Goal: Information Seeking & Learning: Learn about a topic

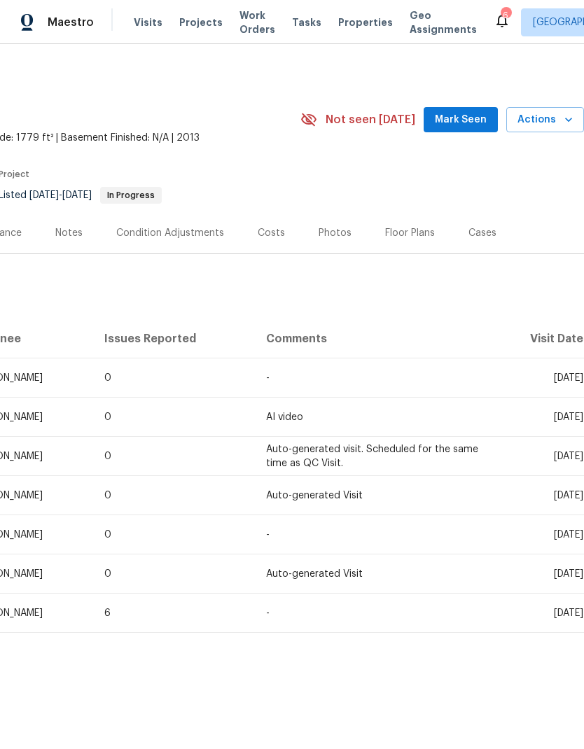
scroll to position [0, 207]
click at [136, 27] on span "Visits" at bounding box center [148, 22] width 29 height 14
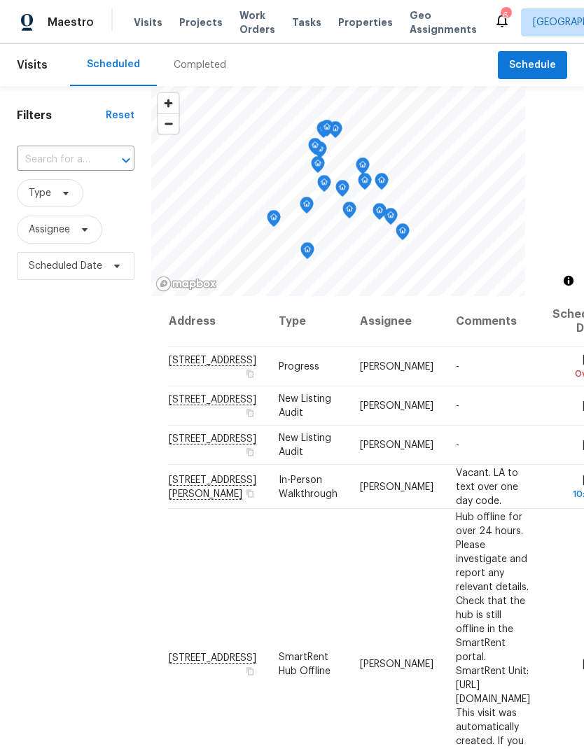
click at [177, 51] on div "Completed" at bounding box center [200, 65] width 86 height 42
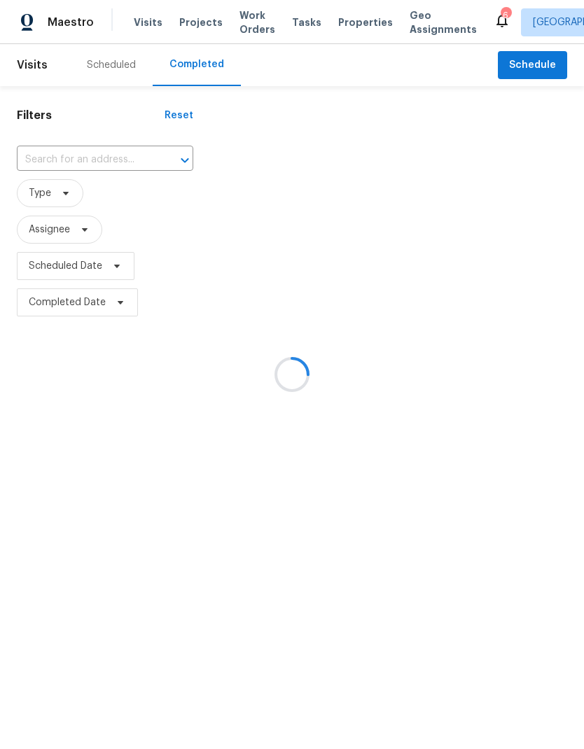
click at [40, 199] on div at bounding box center [292, 374] width 584 height 749
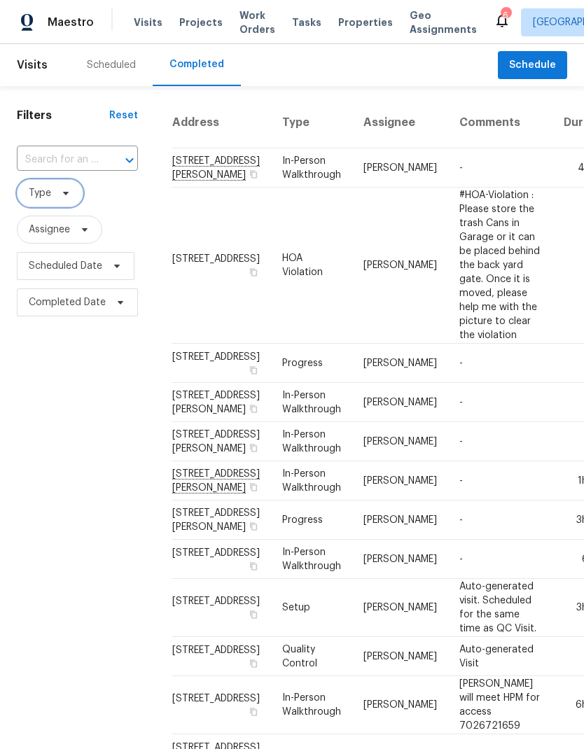
click at [58, 199] on span at bounding box center [63, 193] width 15 height 11
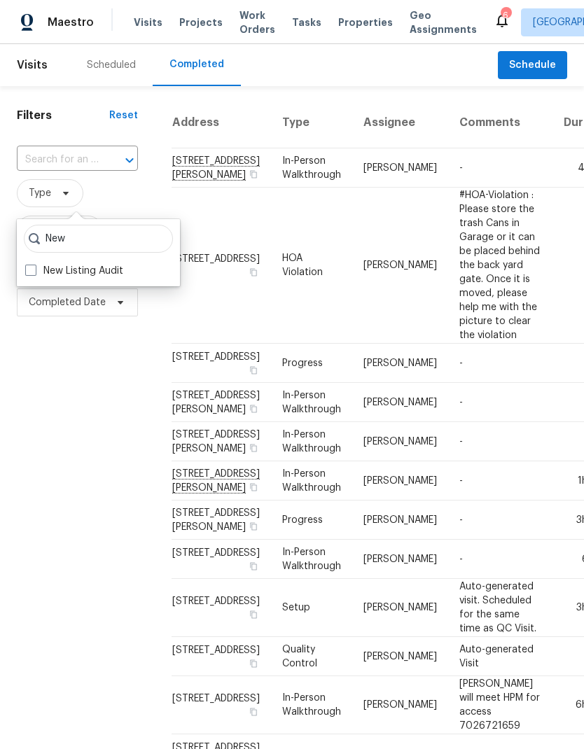
type input "New"
click at [36, 277] on label "New Listing Audit" at bounding box center [74, 271] width 98 height 14
click at [34, 273] on input "New Listing Audit" at bounding box center [29, 268] width 9 height 9
checkbox input "true"
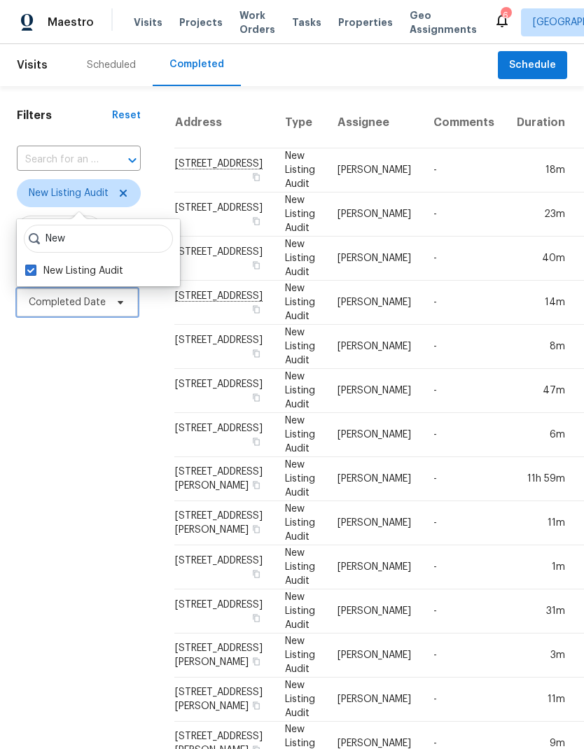
click at [56, 309] on span "Completed Date" at bounding box center [67, 302] width 77 height 14
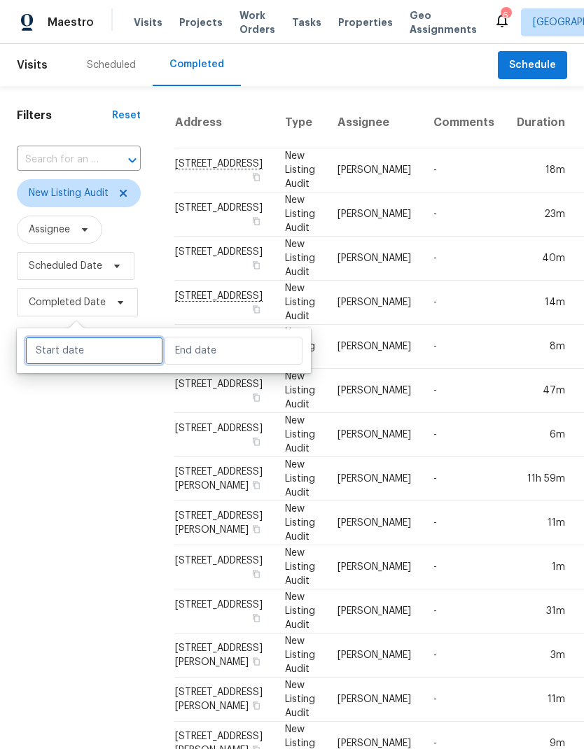
click at [50, 351] on input "text" at bounding box center [94, 351] width 138 height 28
select select "8"
select select "2025"
select select "9"
select select "2025"
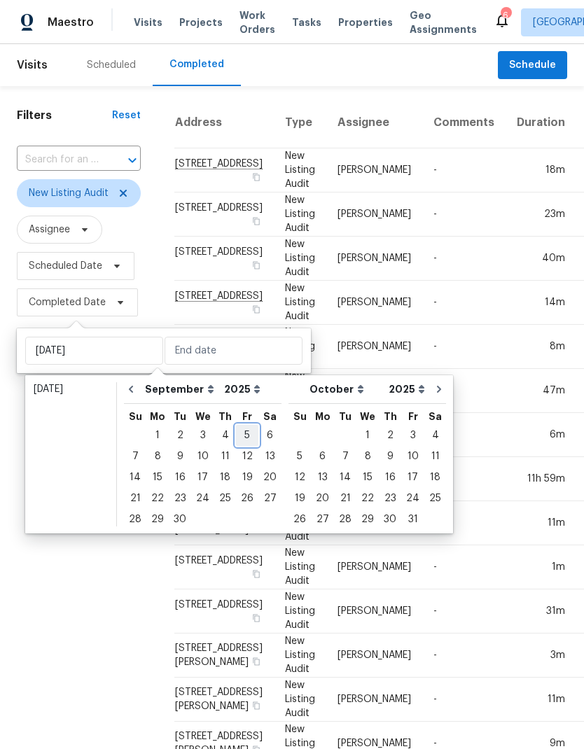
click at [236, 437] on div "5" at bounding box center [247, 436] width 22 height 20
type input "Fri, Sep 05"
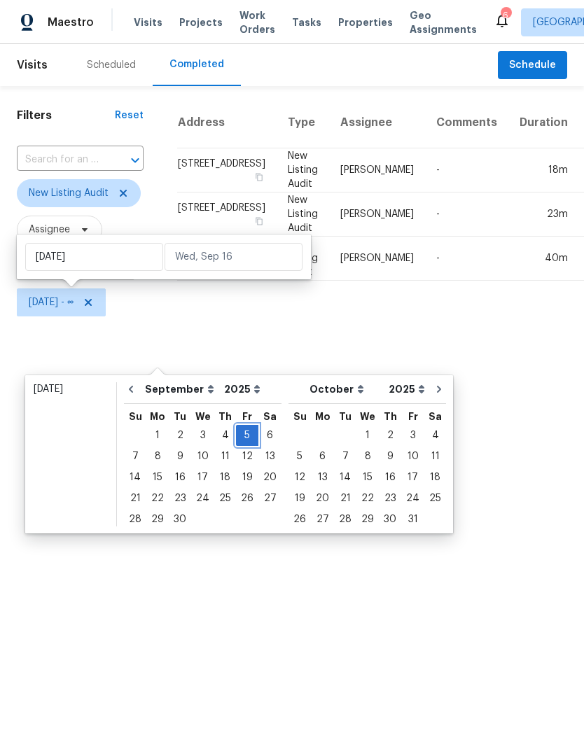
click at [237, 438] on div "5" at bounding box center [247, 436] width 22 height 20
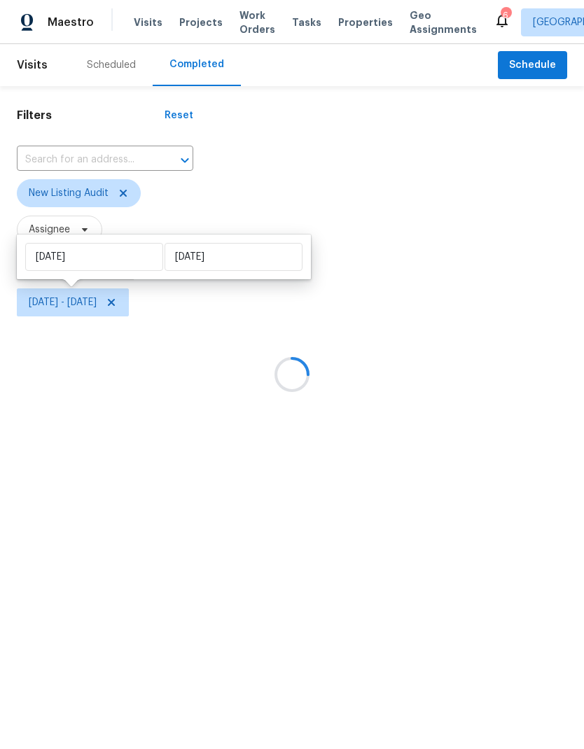
type input "Fri, Sep 05"
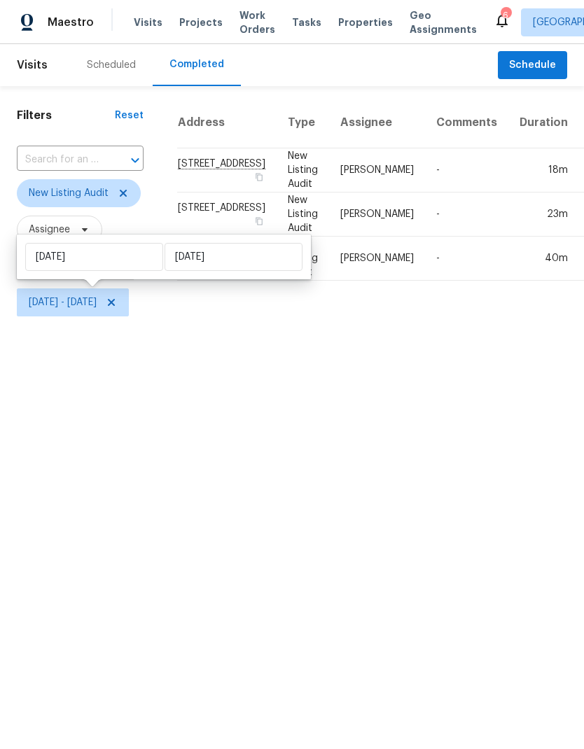
click at [499, 321] on html "Maestro Visits Projects Work Orders Tasks Properties Geo Assignments 6 Las Vega…" at bounding box center [292, 160] width 584 height 321
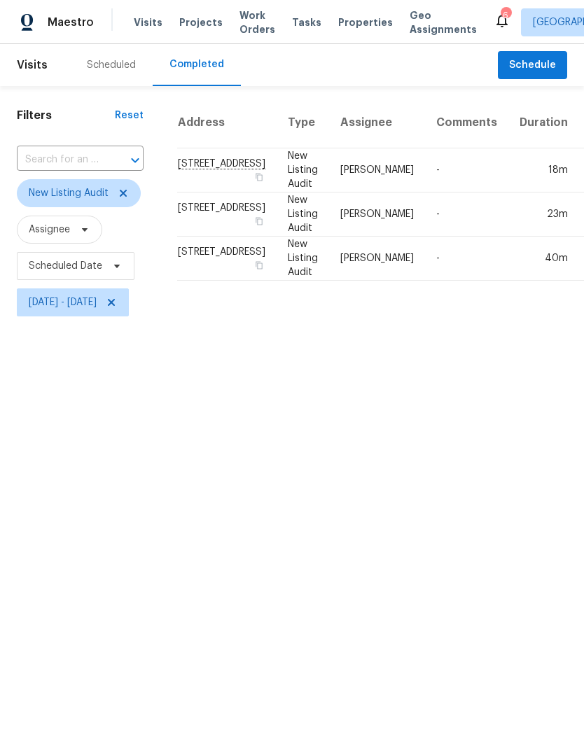
click at [208, 237] on td "6458 Secret Grove Ave, Las Vegas, NV 89130" at bounding box center [226, 215] width 99 height 44
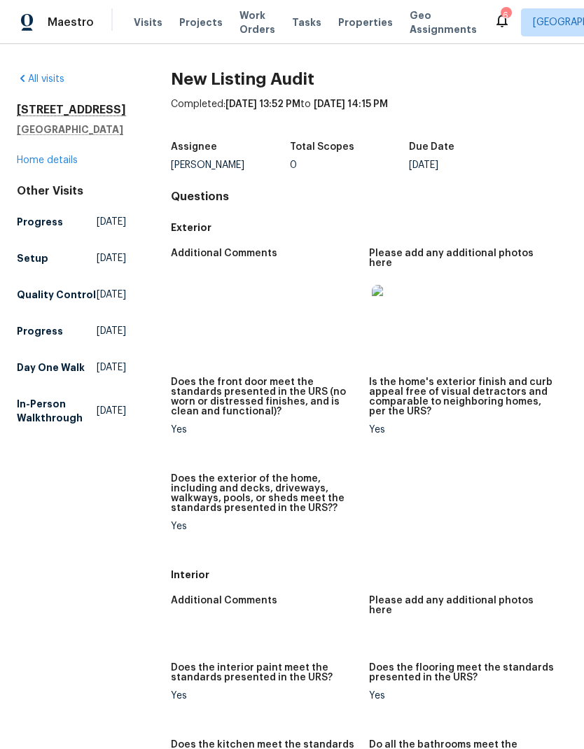
click at [33, 165] on link "Home details" at bounding box center [47, 160] width 61 height 10
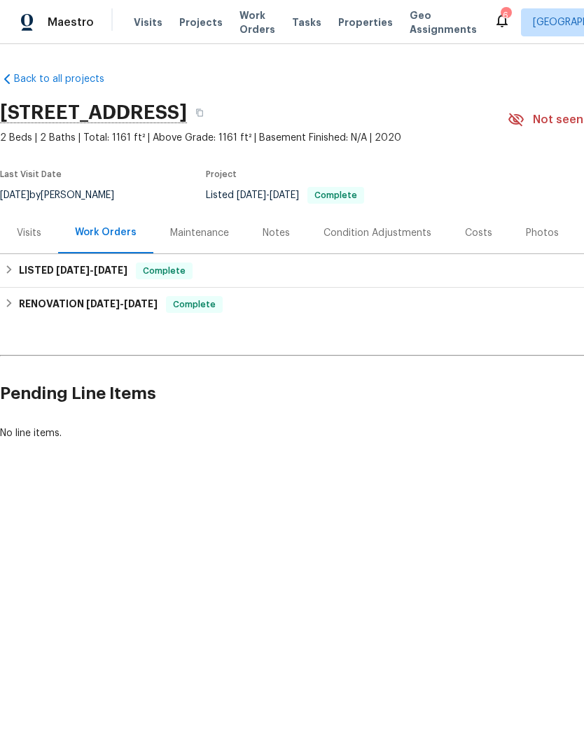
click at [526, 237] on div "Photos" at bounding box center [542, 233] width 33 height 14
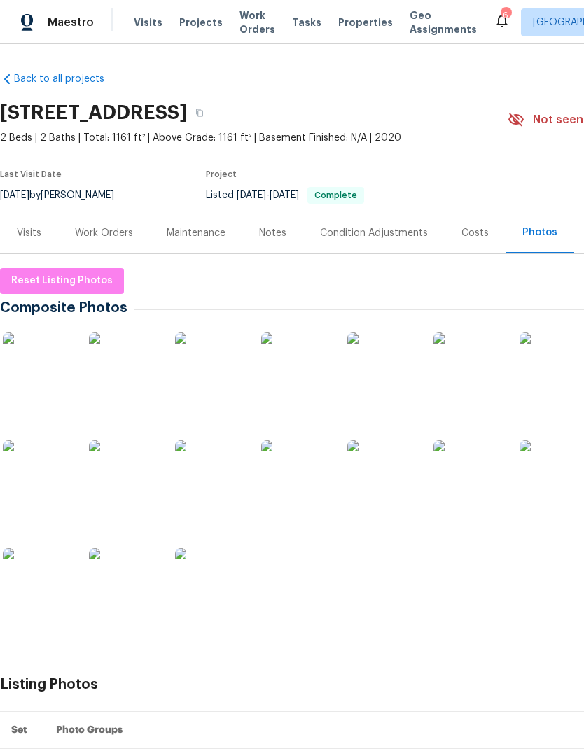
click at [481, 398] on img at bounding box center [468, 368] width 70 height 70
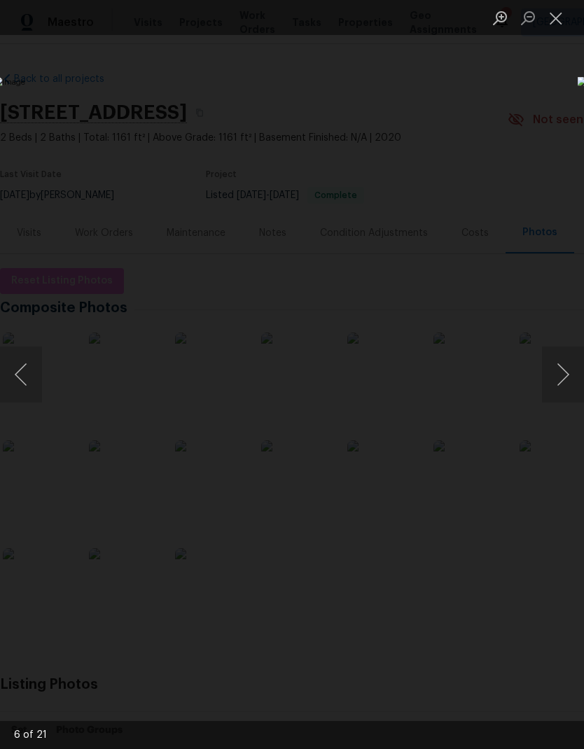
click at [567, 382] on button "Next image" at bounding box center [563, 375] width 42 height 56
click at [559, 391] on button "Next image" at bounding box center [563, 375] width 42 height 56
click at [558, 391] on button "Next image" at bounding box center [563, 375] width 42 height 56
click at [560, 391] on button "Next image" at bounding box center [563, 375] width 42 height 56
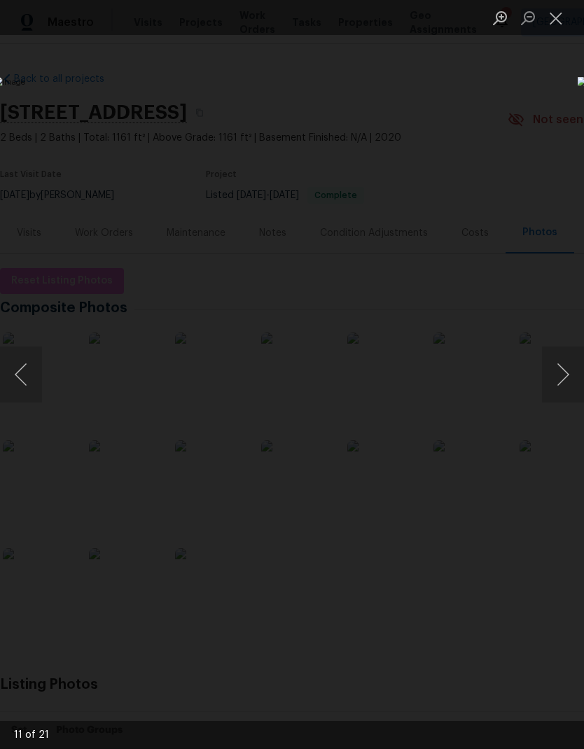
click at [561, 391] on button "Next image" at bounding box center [563, 375] width 42 height 56
click at [561, 389] on button "Next image" at bounding box center [563, 375] width 42 height 56
click at [563, 389] on button "Next image" at bounding box center [563, 375] width 42 height 56
click at [561, 390] on button "Next image" at bounding box center [563, 375] width 42 height 56
click at [557, 22] on button "Close lightbox" at bounding box center [556, 18] width 28 height 25
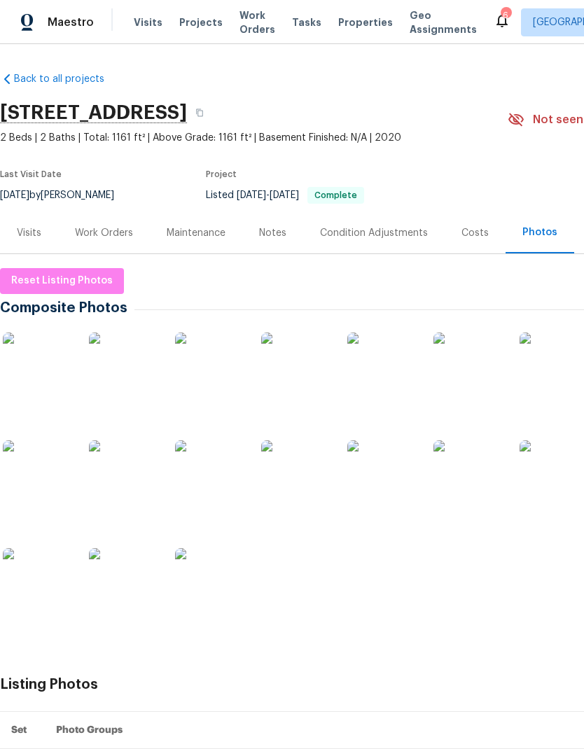
click at [102, 237] on div "Work Orders" at bounding box center [104, 233] width 58 height 14
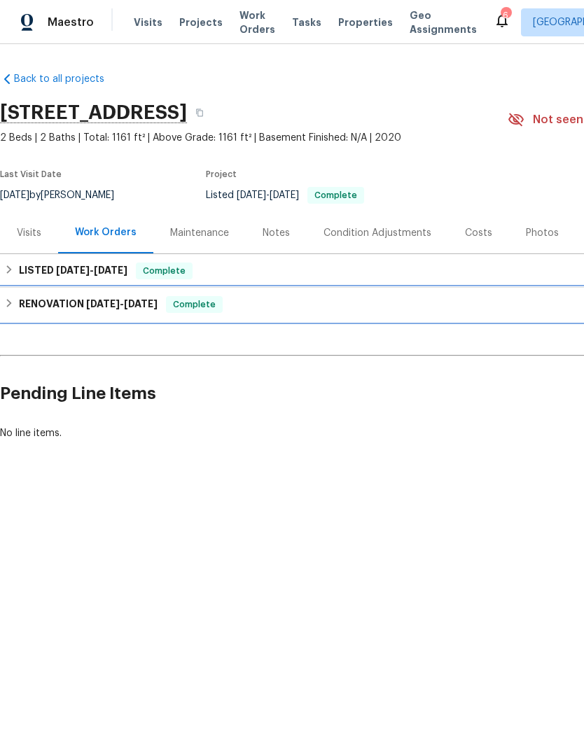
click at [20, 305] on h6 "RENOVATION 8/28/25 - 8/30/25" at bounding box center [88, 304] width 139 height 17
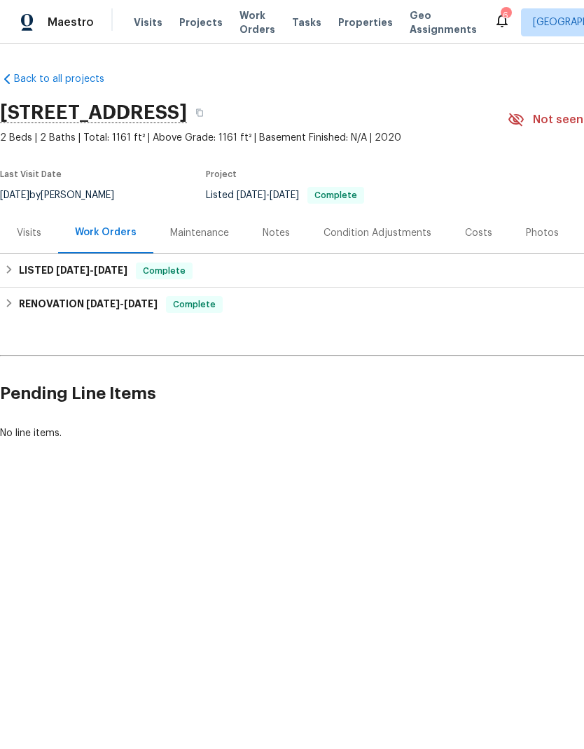
click at [20, 85] on link "Back to all projects" at bounding box center [67, 79] width 134 height 14
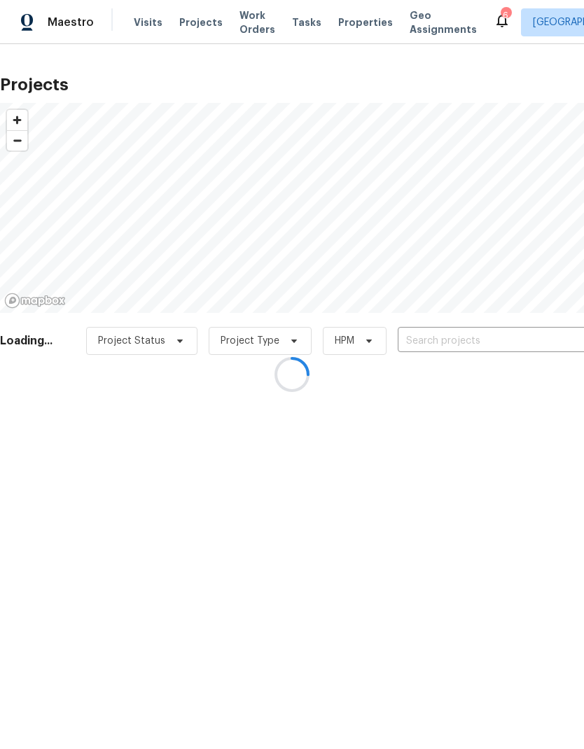
click at [144, 31] on div at bounding box center [292, 374] width 584 height 749
click at [140, 25] on div at bounding box center [292, 374] width 584 height 749
click at [141, 25] on div at bounding box center [292, 374] width 584 height 749
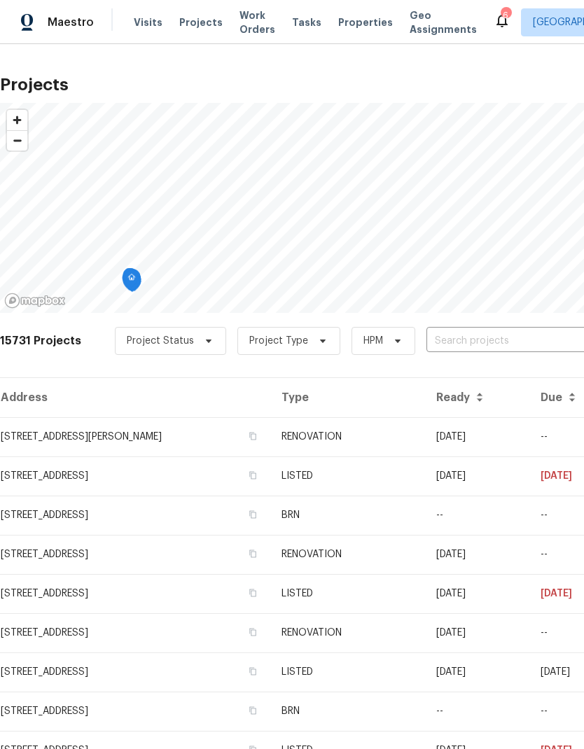
click at [143, 27] on span "Visits" at bounding box center [148, 22] width 29 height 14
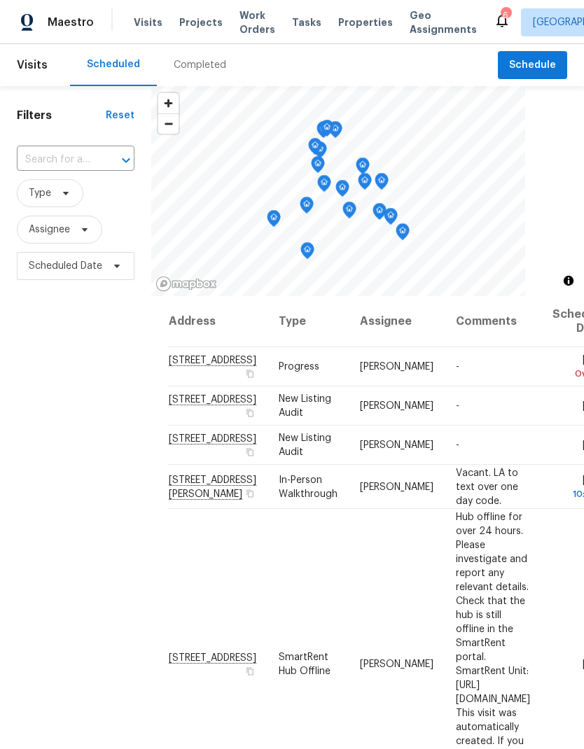
click at [36, 162] on input "text" at bounding box center [56, 160] width 78 height 22
type input "5512"
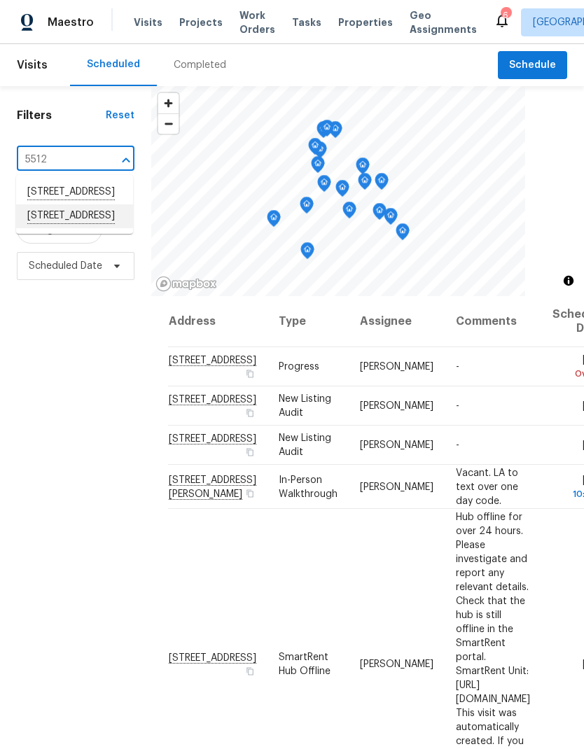
click at [39, 228] on li "5512 Pride Mountain St, North Las Vegas, NV 89031" at bounding box center [74, 216] width 117 height 24
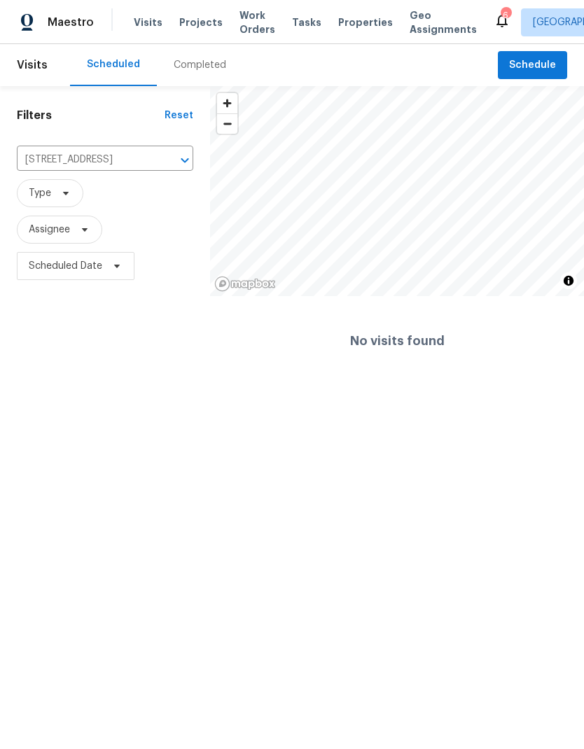
click at [205, 81] on div "Completed" at bounding box center [200, 65] width 86 height 42
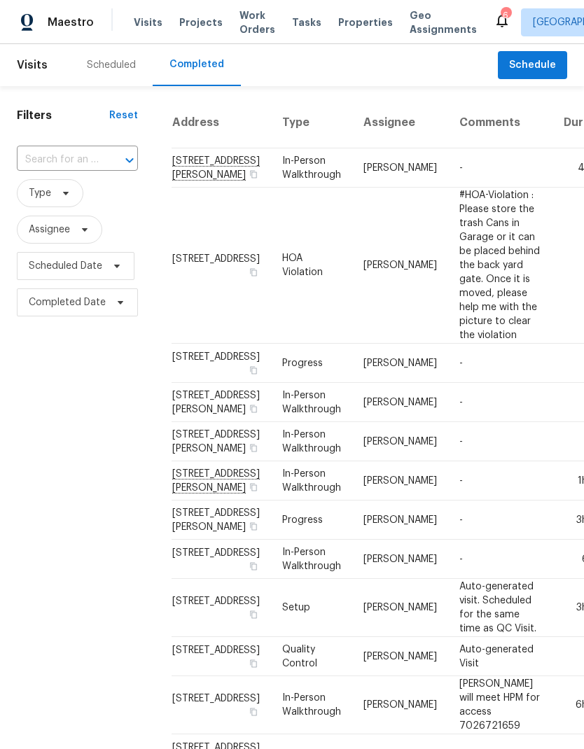
click at [239, 19] on span "Work Orders" at bounding box center [257, 22] width 36 height 28
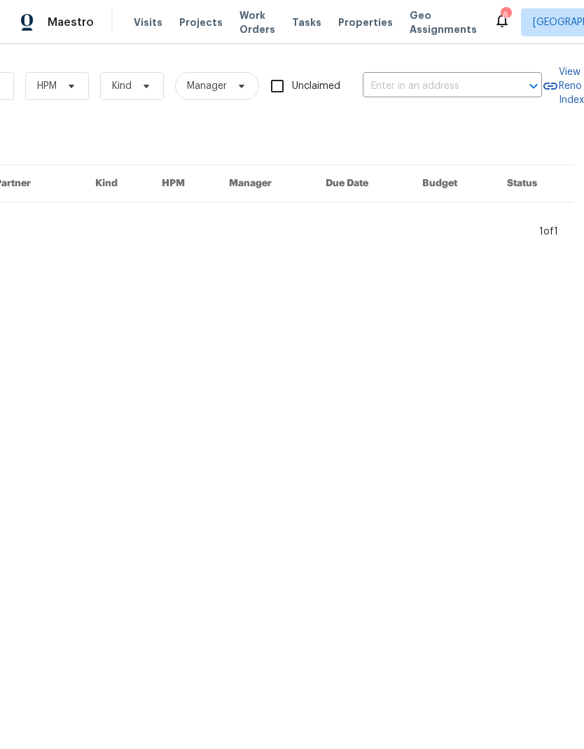
scroll to position [0, 230]
click at [435, 83] on input "text" at bounding box center [433, 87] width 140 height 22
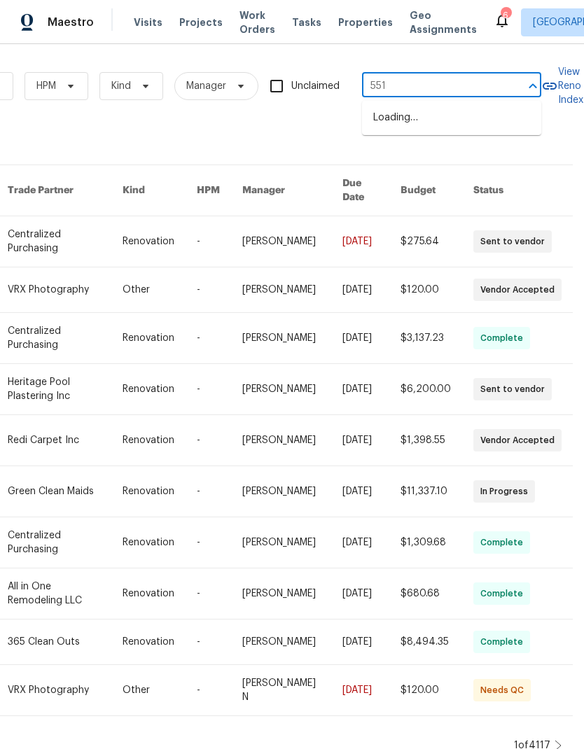
type input "5512"
click at [491, 154] on li "5512 Pride Mountain St, North Las Vegas, NV 89031" at bounding box center [451, 142] width 179 height 24
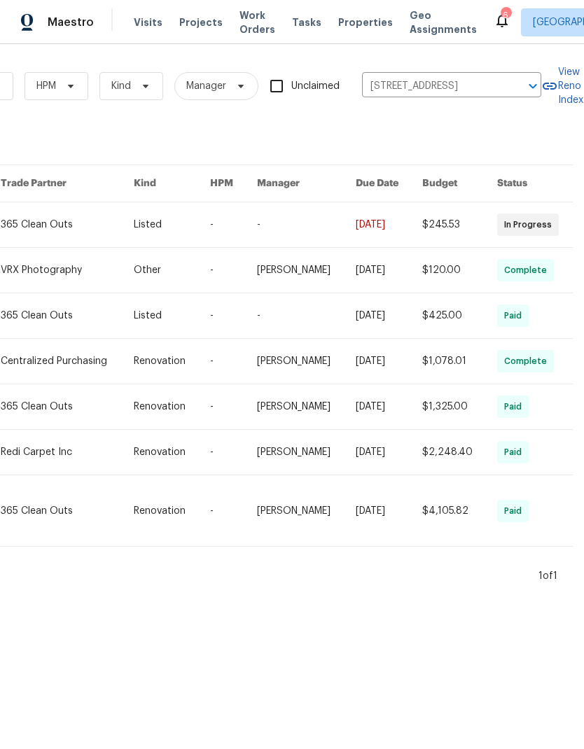
click at [65, 231] on link at bounding box center [67, 224] width 132 height 45
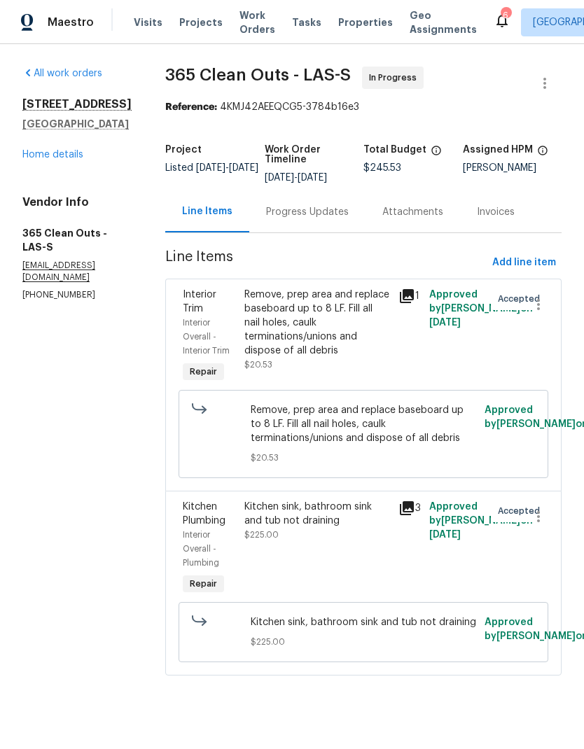
click at [53, 160] on link "Home details" at bounding box center [52, 155] width 61 height 10
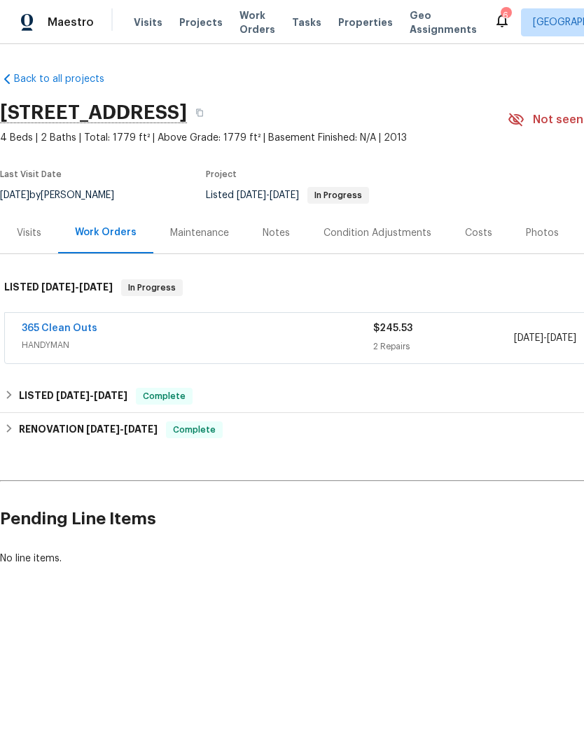
click at [539, 223] on div "Photos" at bounding box center [542, 232] width 67 height 41
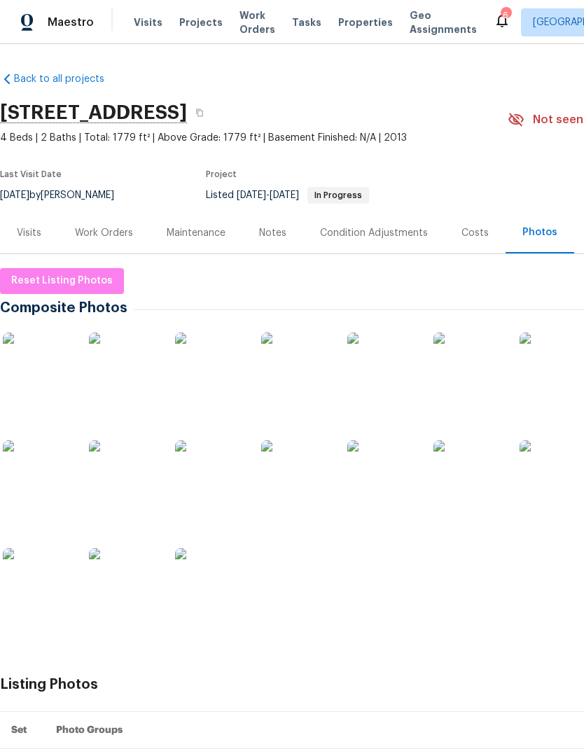
click at [304, 386] on img at bounding box center [296, 368] width 70 height 70
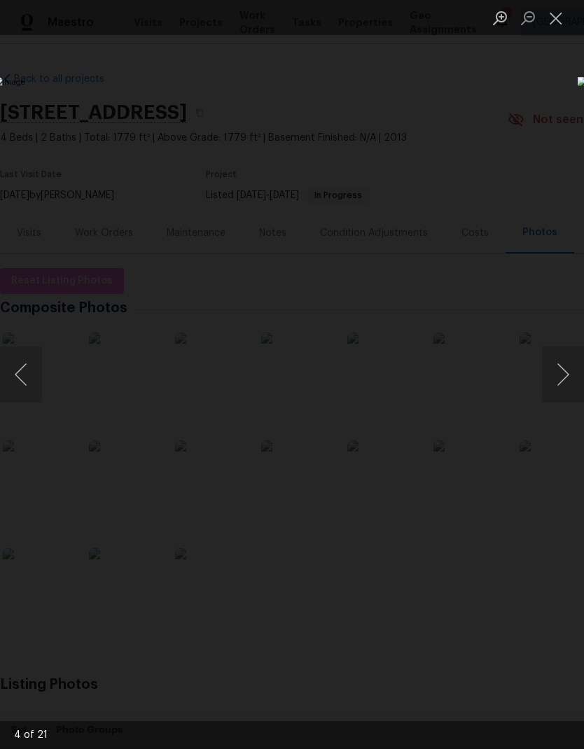
click at [568, 390] on button "Next image" at bounding box center [563, 375] width 42 height 56
click at [564, 389] on button "Next image" at bounding box center [563, 375] width 42 height 56
click at [566, 387] on button "Next image" at bounding box center [563, 375] width 42 height 56
click at [567, 386] on button "Next image" at bounding box center [563, 375] width 42 height 56
click at [565, 384] on button "Next image" at bounding box center [563, 375] width 42 height 56
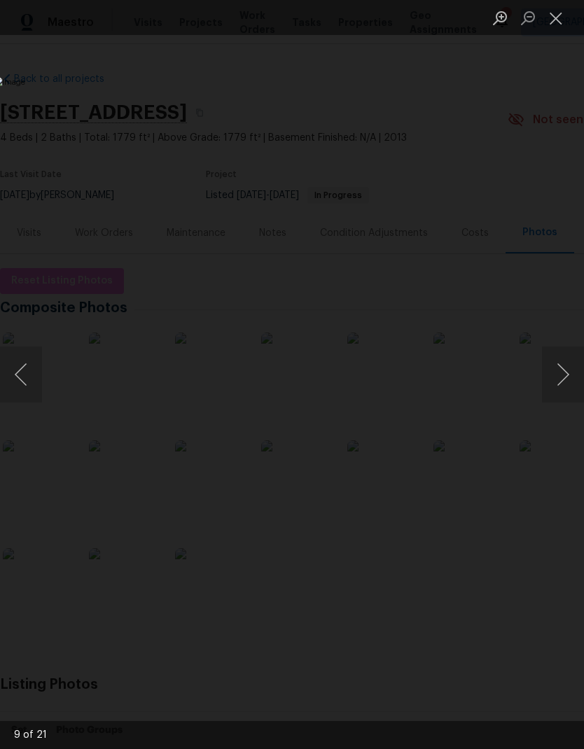
click at [566, 384] on button "Next image" at bounding box center [563, 375] width 42 height 56
click at [567, 384] on button "Next image" at bounding box center [563, 375] width 42 height 56
click at [564, 389] on button "Next image" at bounding box center [563, 375] width 42 height 56
click at [563, 389] on button "Next image" at bounding box center [563, 375] width 42 height 56
click at [566, 386] on button "Next image" at bounding box center [563, 375] width 42 height 56
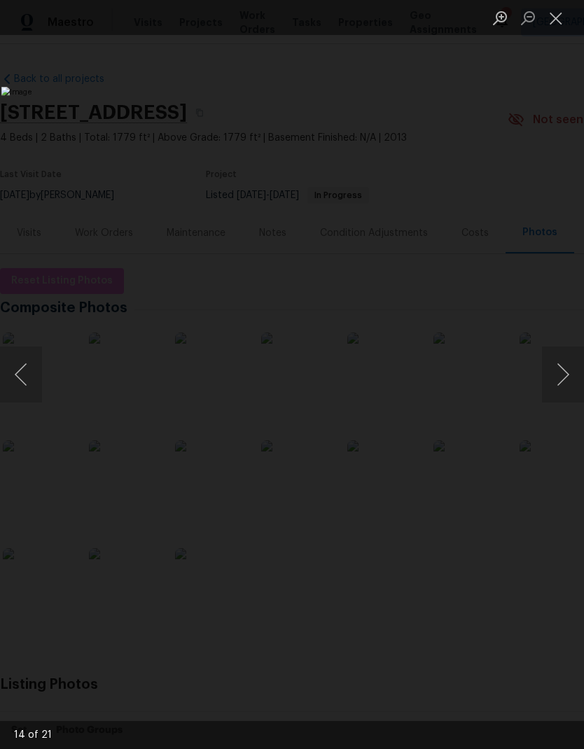
click at [562, 389] on button "Next image" at bounding box center [563, 375] width 42 height 56
click at [564, 388] on button "Next image" at bounding box center [563, 375] width 42 height 56
click at [560, 390] on button "Next image" at bounding box center [563, 375] width 42 height 56
click at [561, 389] on button "Next image" at bounding box center [563, 375] width 42 height 56
click at [559, 391] on button "Next image" at bounding box center [563, 375] width 42 height 56
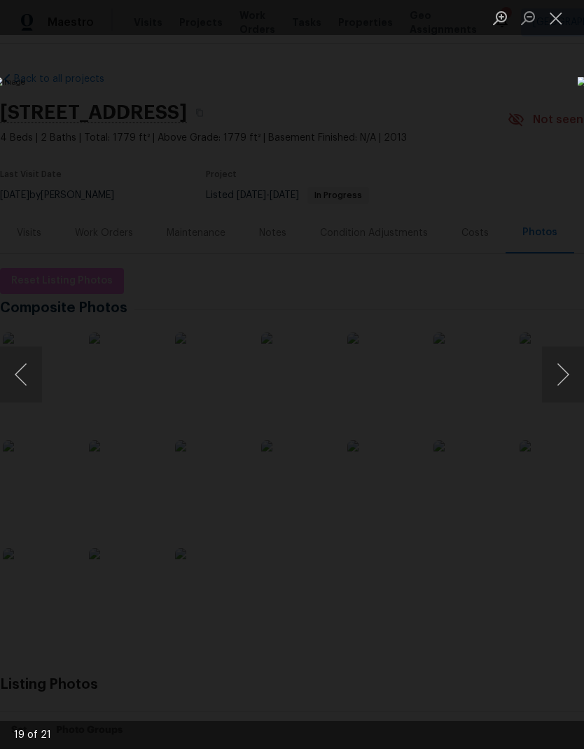
click at [564, 388] on button "Next image" at bounding box center [563, 375] width 42 height 56
click at [563, 388] on button "Next image" at bounding box center [563, 375] width 42 height 56
click at [557, 18] on button "Close lightbox" at bounding box center [556, 18] width 28 height 25
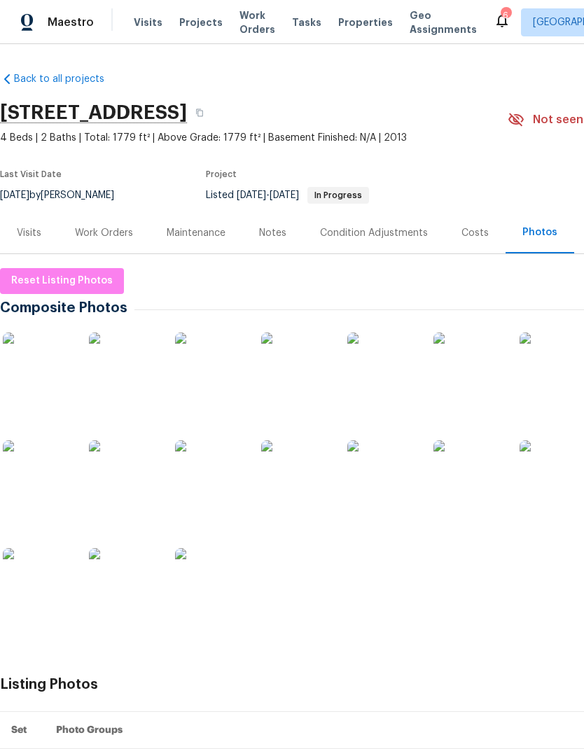
click at [143, 22] on span "Visits" at bounding box center [148, 22] width 29 height 14
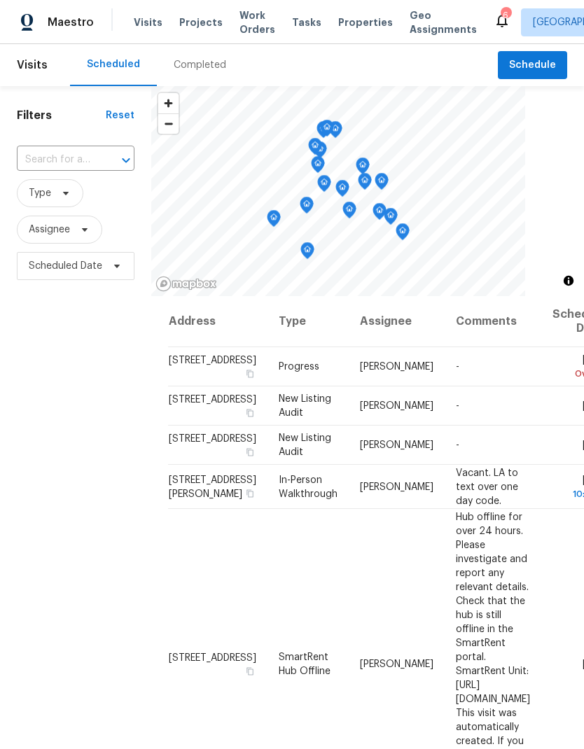
click at [174, 68] on div "Completed" at bounding box center [200, 65] width 53 height 14
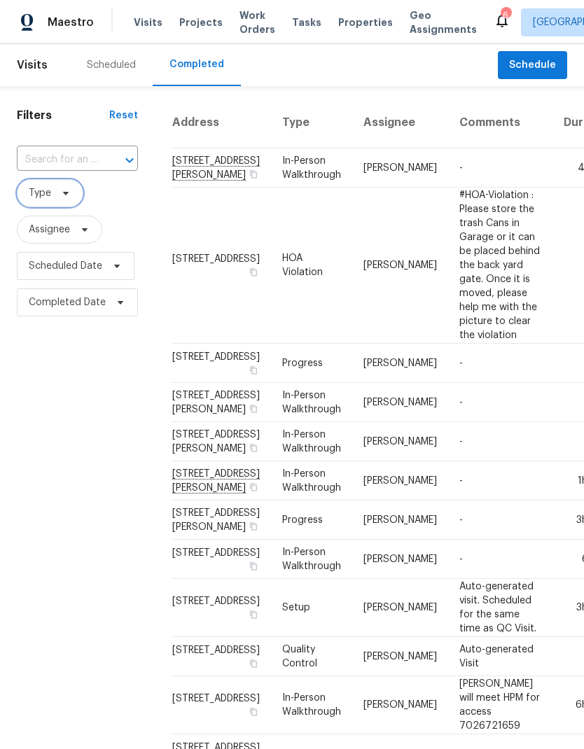
click at [36, 193] on span "Type" at bounding box center [40, 193] width 22 height 14
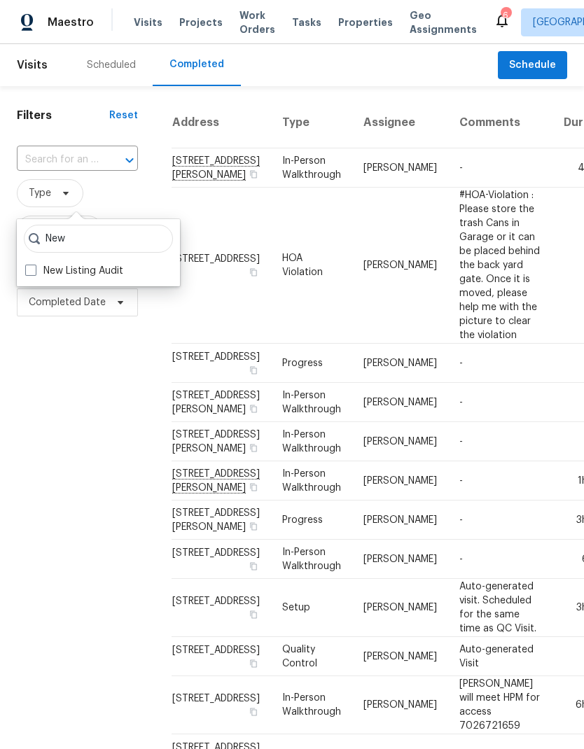
type input "New"
click at [38, 272] on label "New Listing Audit" at bounding box center [74, 271] width 98 height 14
click at [34, 272] on input "New Listing Audit" at bounding box center [29, 268] width 9 height 9
checkbox input "true"
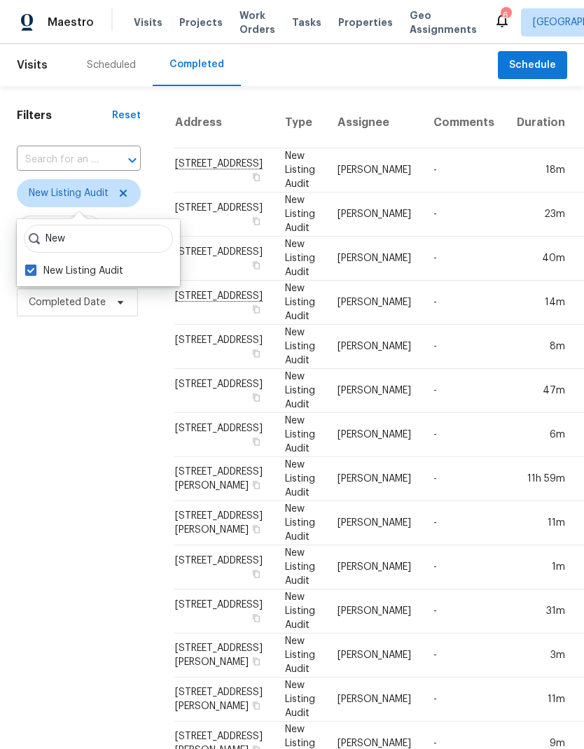
click at [67, 355] on div "Filters Reset ​ New Listing Audit Assignee Scheduled Date Completed Date" at bounding box center [79, 576] width 158 height 981
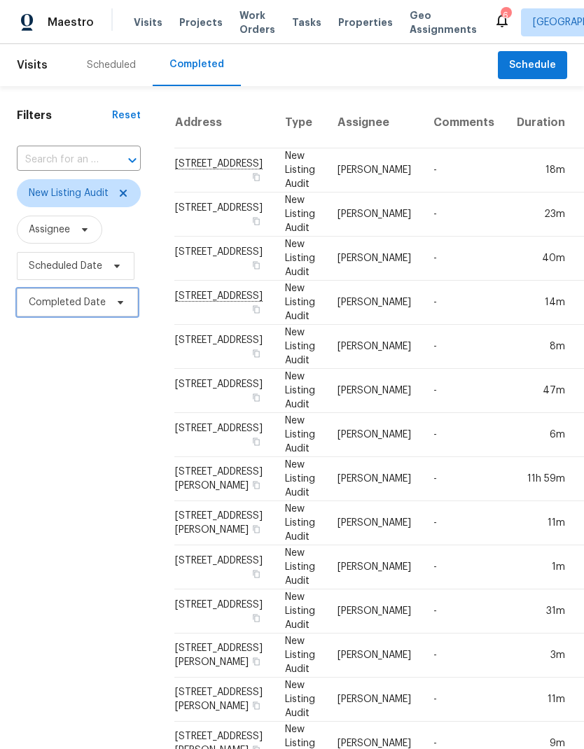
click at [59, 307] on span "Completed Date" at bounding box center [67, 302] width 77 height 14
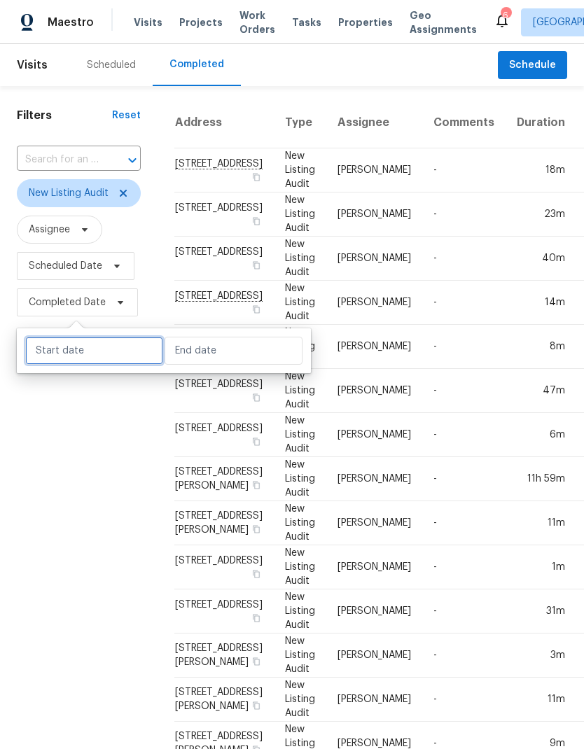
click at [63, 359] on input "text" at bounding box center [94, 351] width 138 height 28
select select "8"
select select "2025"
select select "9"
select select "2025"
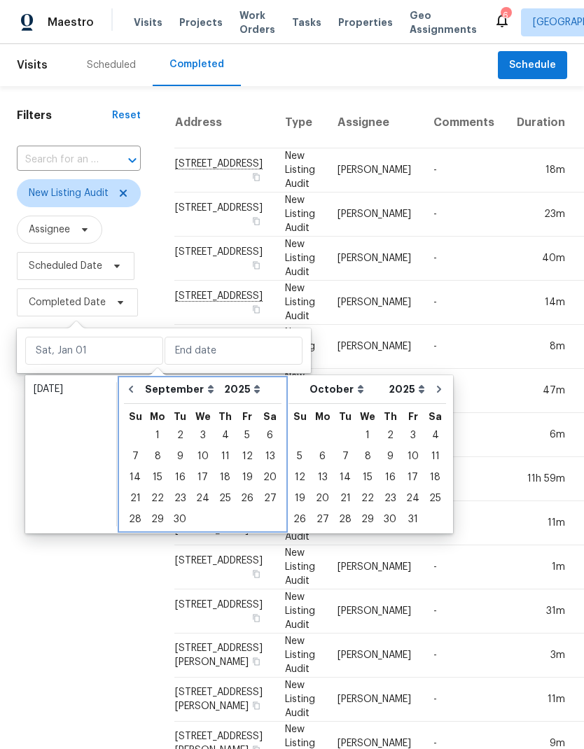
click at [132, 392] on icon "Go to previous month" at bounding box center [131, 389] width 4 height 7
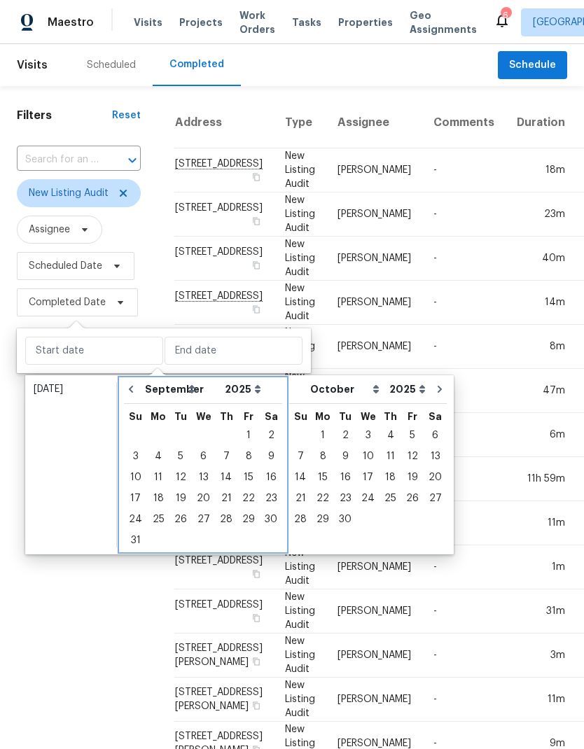
select select "7"
select select "8"
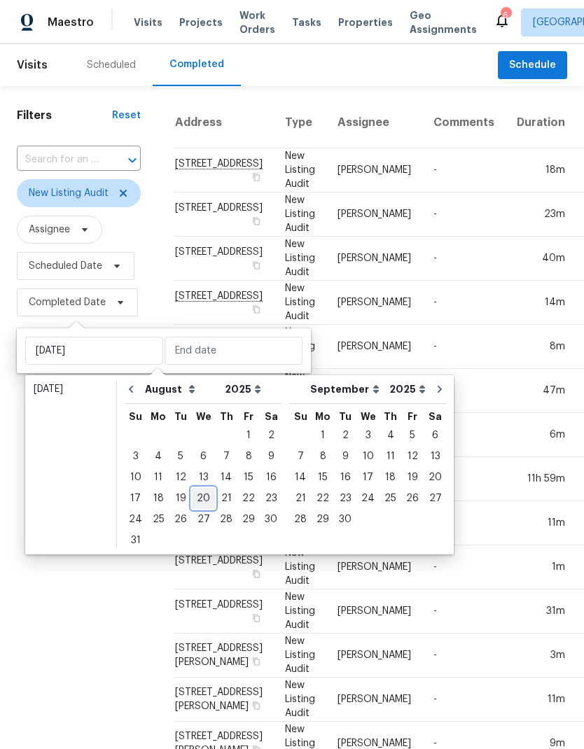
click at [199, 497] on div "20" at bounding box center [203, 499] width 23 height 20
type input "Wed, Aug 20"
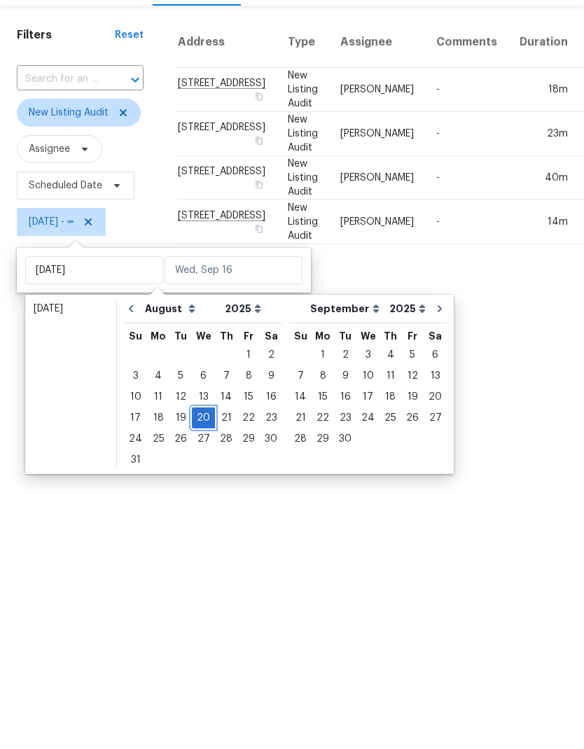
click at [199, 489] on div "20" at bounding box center [203, 499] width 23 height 20
type input "Wed, Aug 20"
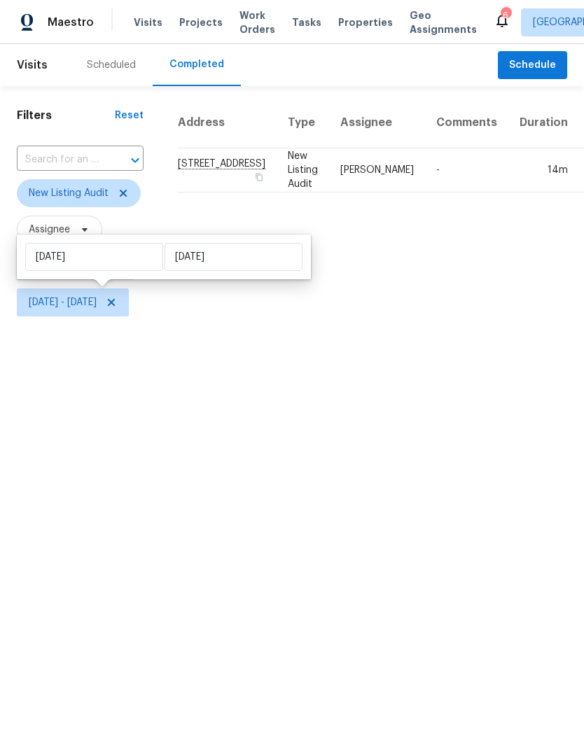
click at [512, 321] on html "Maestro Visits Projects Work Orders Tasks Properties Geo Assignments 6 Las Vega…" at bounding box center [292, 160] width 584 height 321
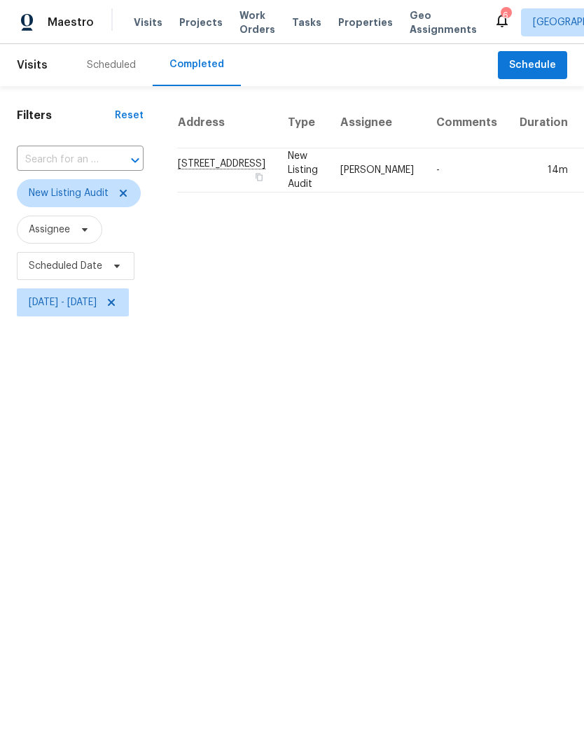
click at [242, 193] on td "806 Clouded Valley Ave, North Las Vegas, NV 89086" at bounding box center [226, 170] width 99 height 44
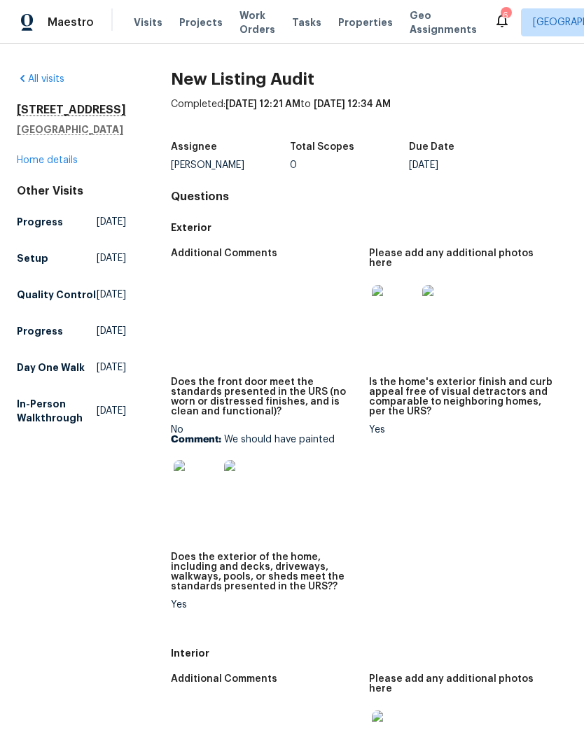
click at [28, 165] on link "Home details" at bounding box center [47, 160] width 61 height 10
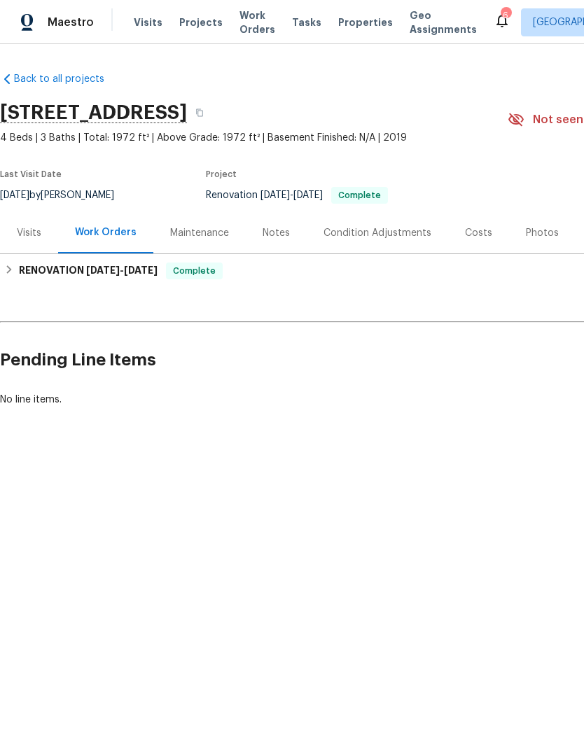
click at [535, 225] on div "Photos" at bounding box center [542, 232] width 67 height 41
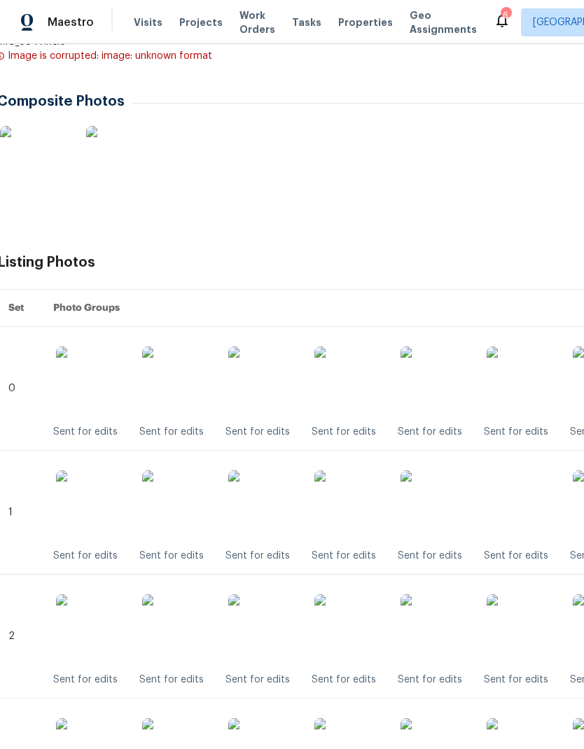
scroll to position [595, 4]
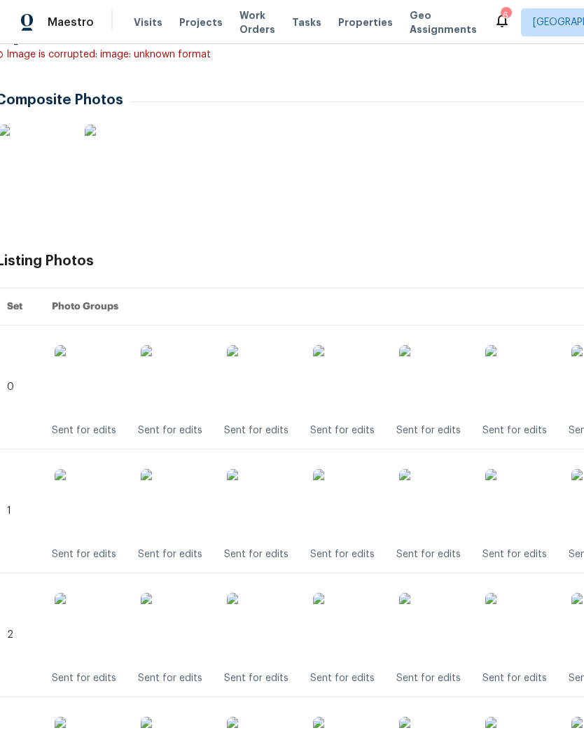
click at [365, 644] on img at bounding box center [348, 628] width 70 height 70
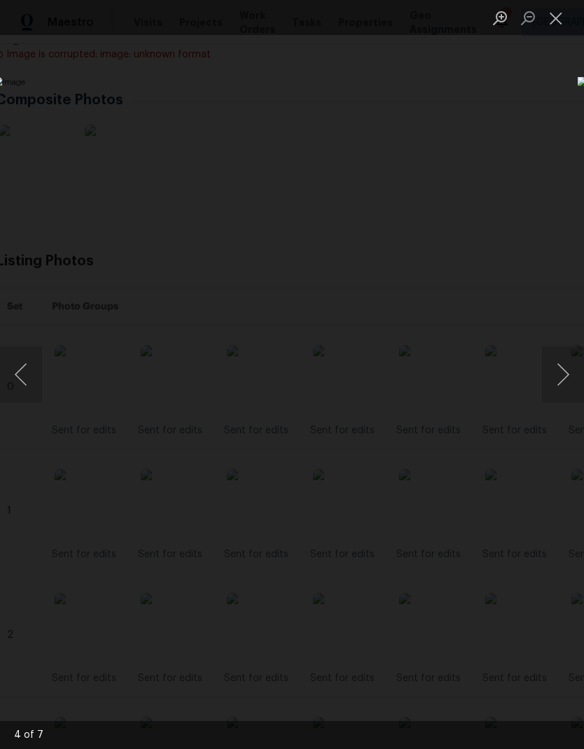
click at [543, 20] on button "Close lightbox" at bounding box center [556, 18] width 28 height 25
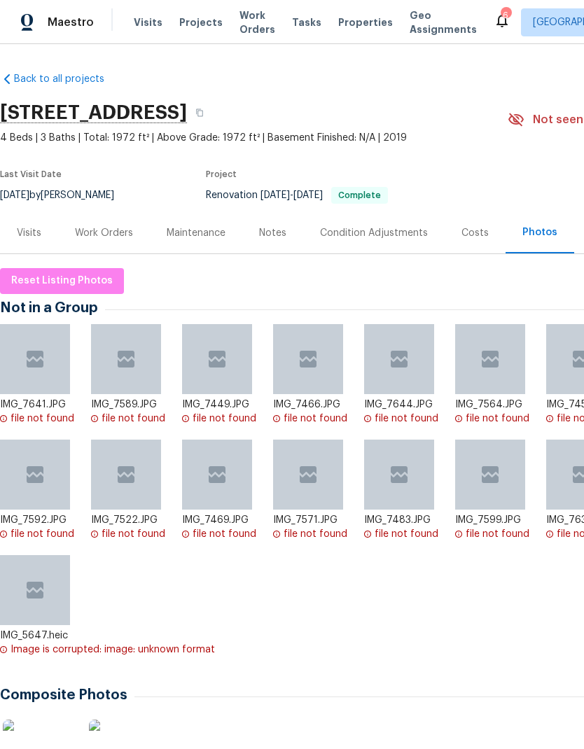
scroll to position [0, 0]
click at [96, 225] on div "Work Orders" at bounding box center [104, 232] width 92 height 41
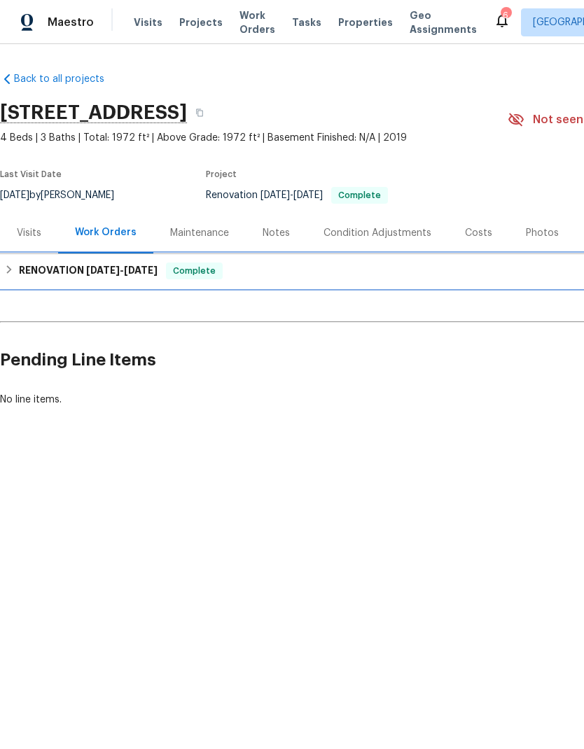
click at [23, 279] on div "RENOVATION 8/5/25 - 8/8/25 Complete" at bounding box center [395, 271] width 791 height 34
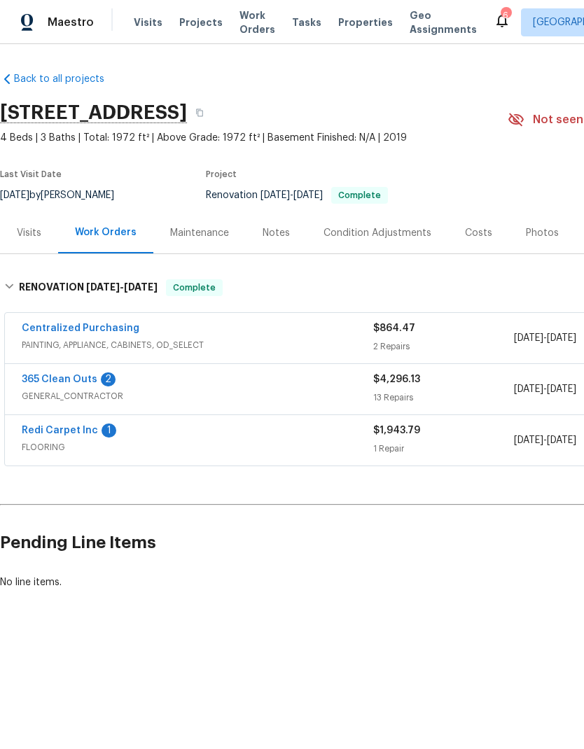
click at [57, 426] on link "Redi Carpet Inc" at bounding box center [60, 431] width 76 height 10
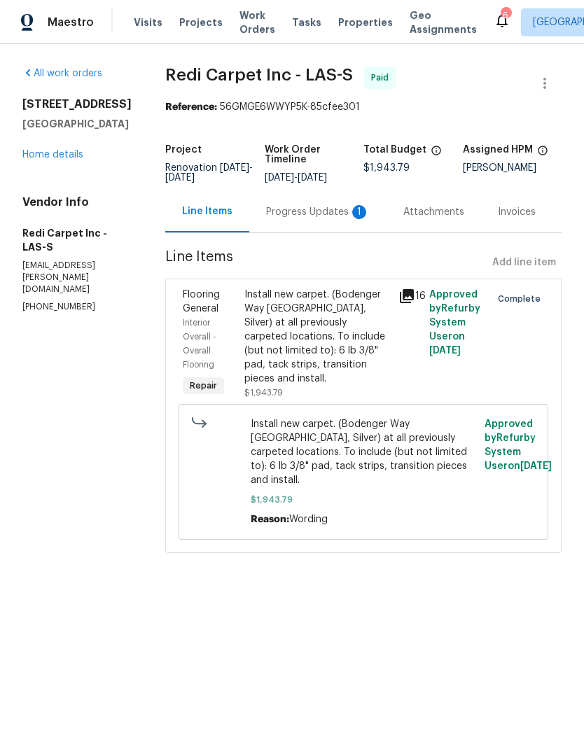
click at [330, 216] on div "Progress Updates 1" at bounding box center [318, 212] width 104 height 14
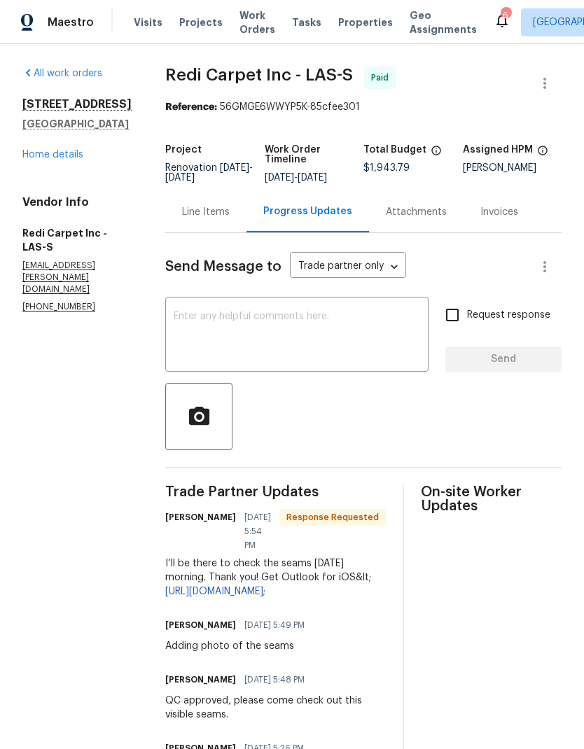
click at [37, 160] on link "Home details" at bounding box center [52, 155] width 61 height 10
